Goal: Task Accomplishment & Management: Use online tool/utility

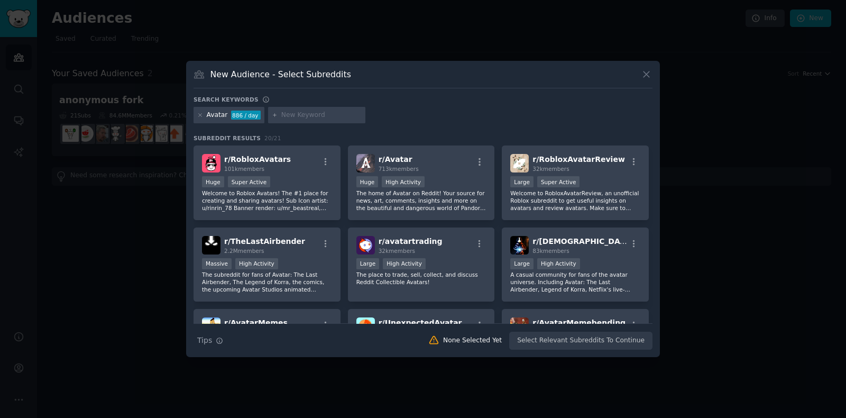
click at [320, 115] on input "text" at bounding box center [321, 115] width 80 height 10
paste input "Carousels"
type input "Carousels"
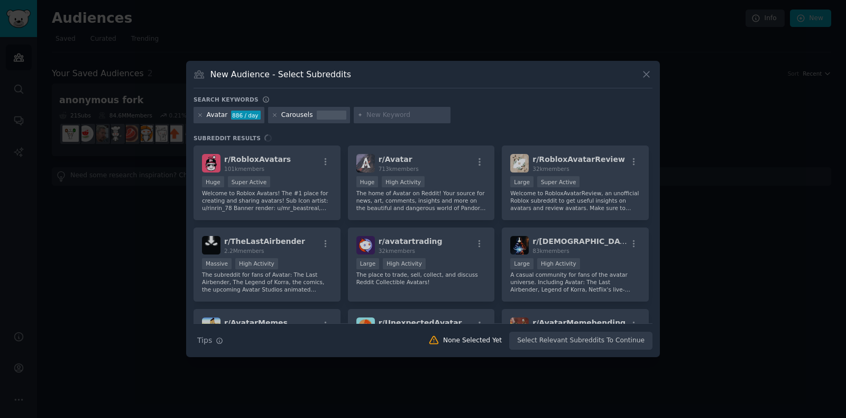
click at [320, 110] on div at bounding box center [332, 111] width 30 height 2
click at [305, 115] on div "Carousels" at bounding box center [308, 115] width 81 height 17
click at [301, 115] on div "Carousels" at bounding box center [297, 115] width 32 height 10
